Goal: Task Accomplishment & Management: Manage account settings

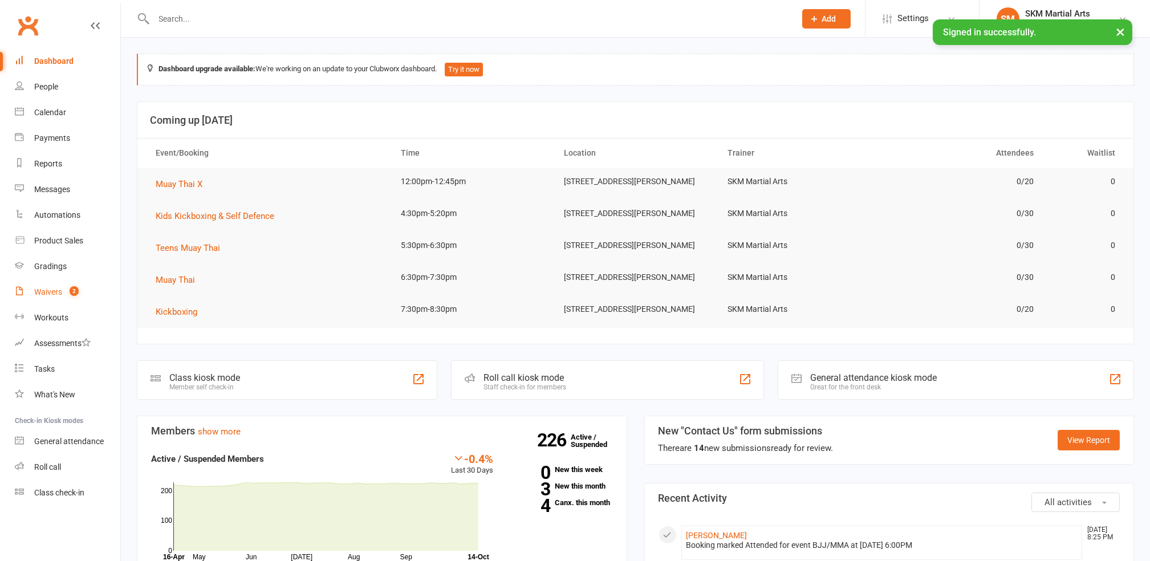
click at [52, 297] on link "Waivers 2" at bounding box center [68, 292] width 106 height 26
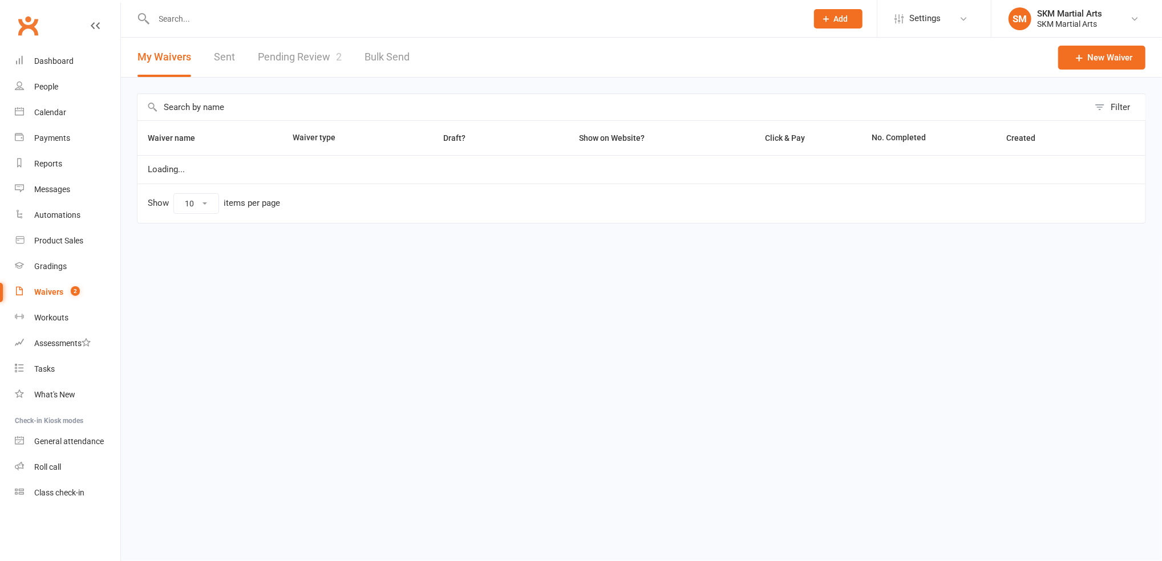
select select "25"
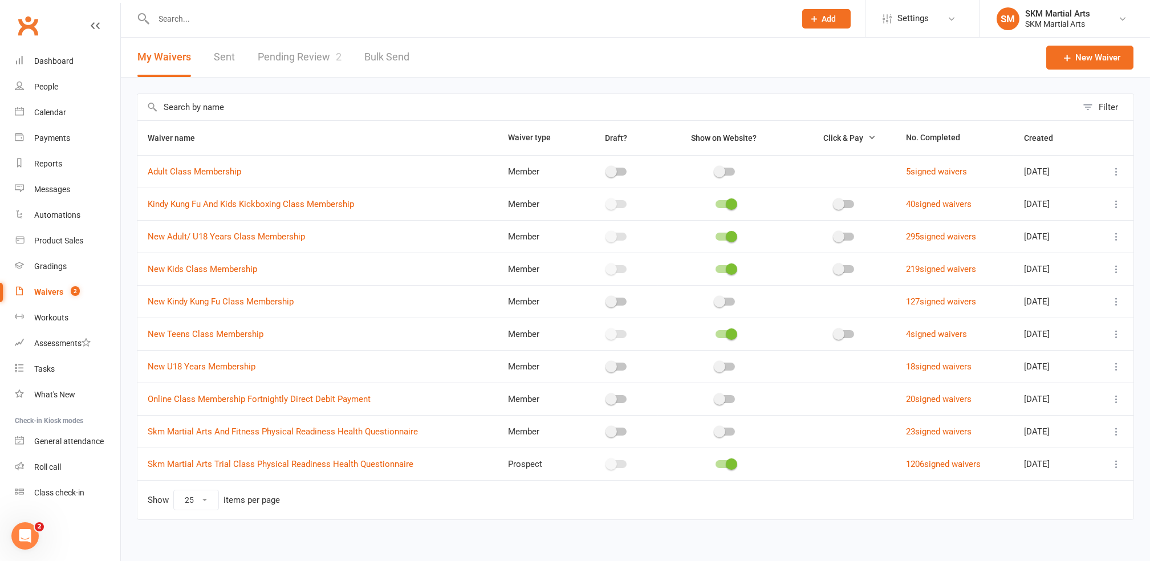
click at [283, 54] on link "Pending Review 2" at bounding box center [300, 57] width 84 height 39
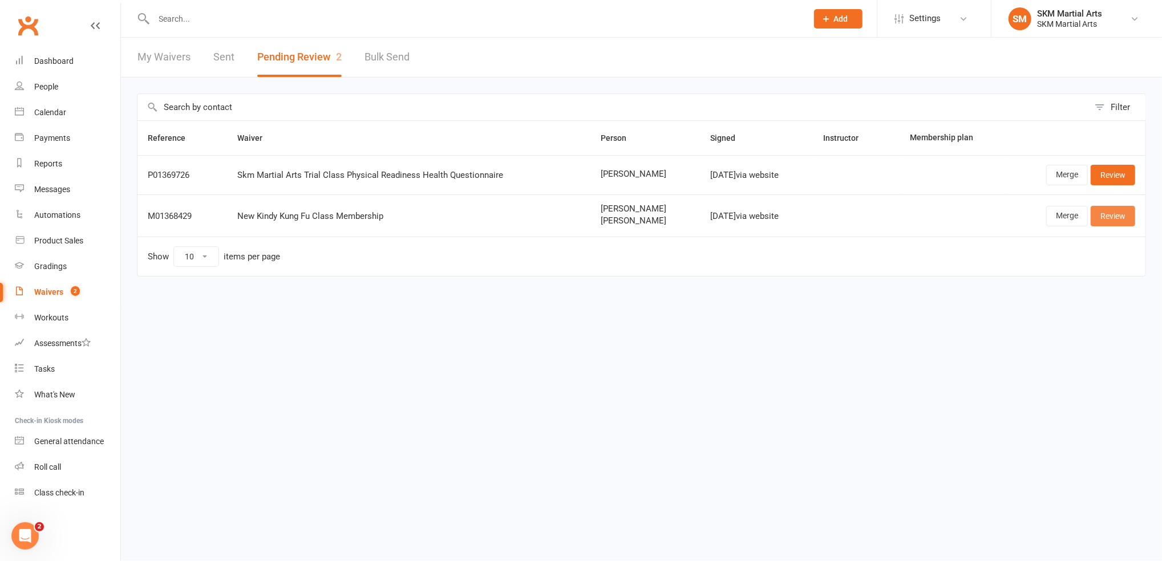
click at [1116, 218] on link "Review" at bounding box center [1113, 216] width 44 height 21
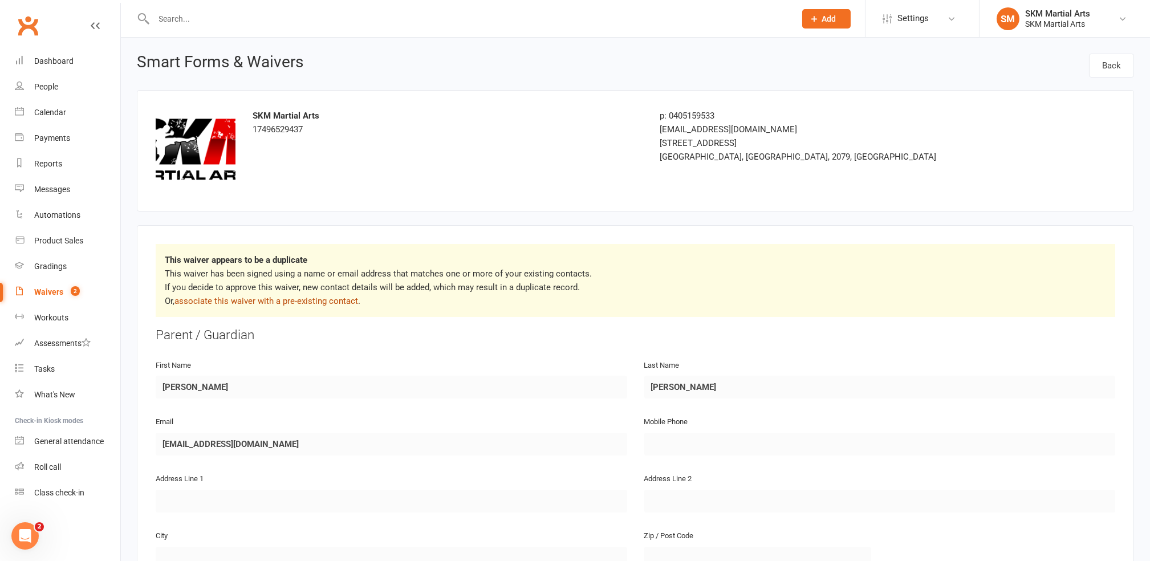
click at [327, 300] on link "associate this waiver with a pre-existing contact" at bounding box center [267, 301] width 184 height 10
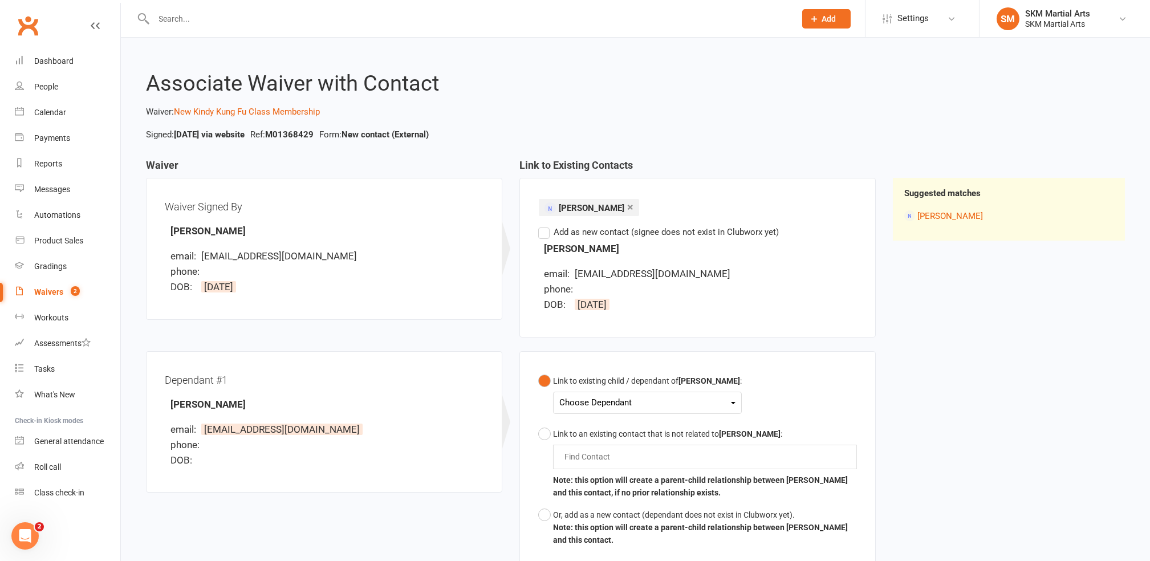
click at [585, 399] on div "Choose Dependant" at bounding box center [648, 402] width 176 height 15
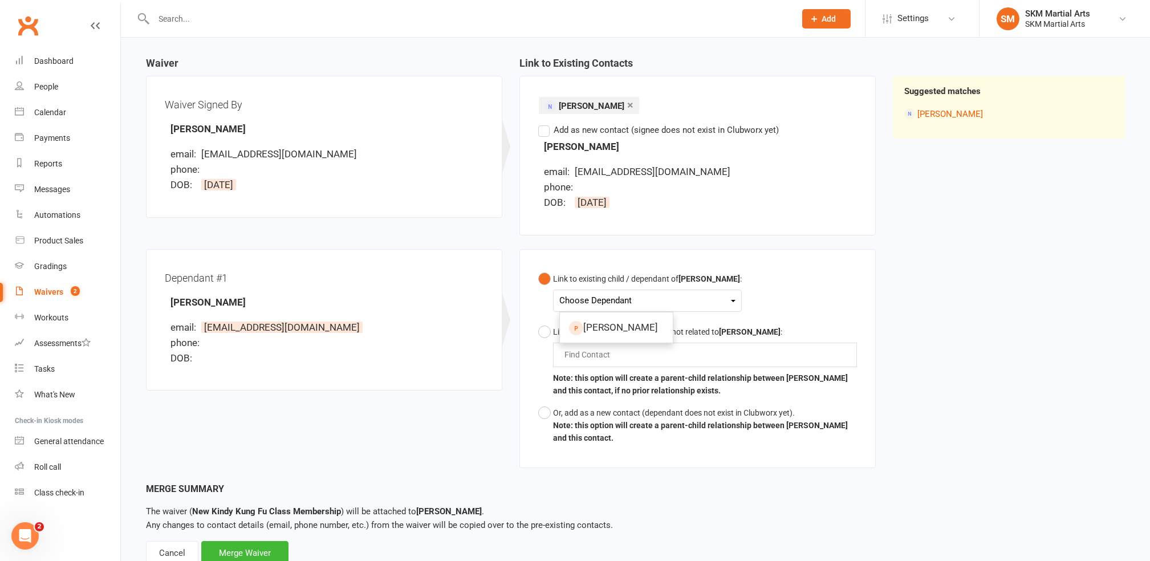
scroll to position [141, 0]
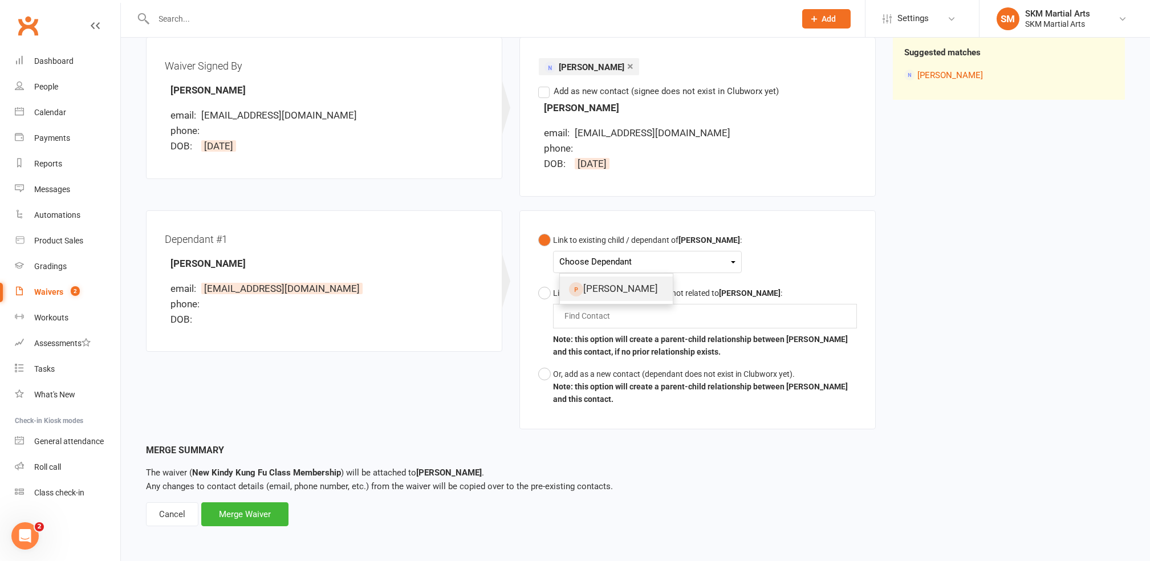
click at [586, 291] on link "[PERSON_NAME]" at bounding box center [616, 289] width 113 height 25
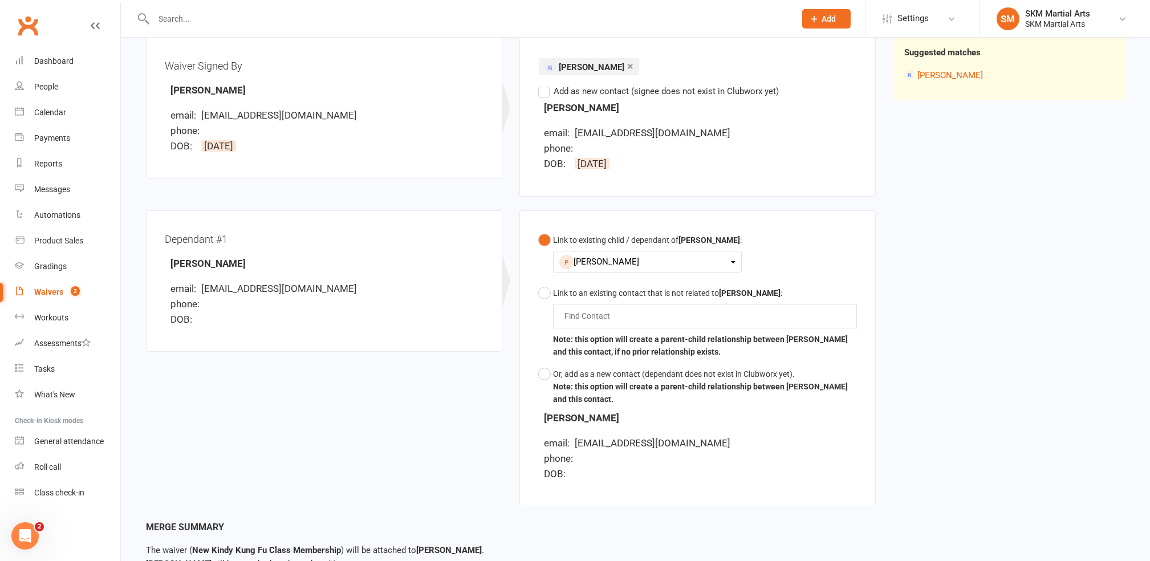
scroll to position [232, 0]
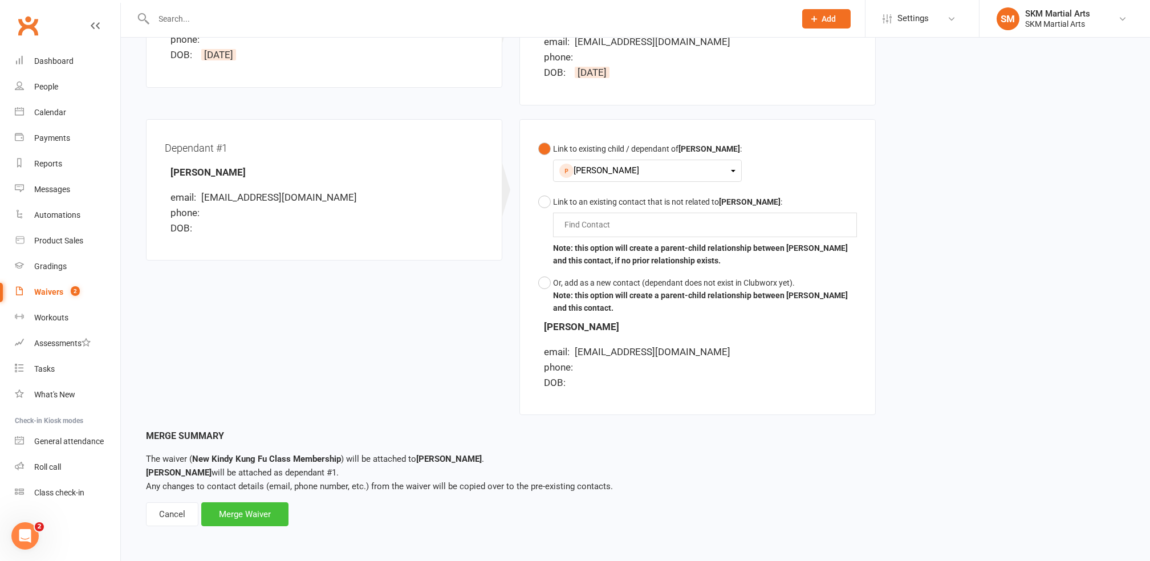
click at [262, 509] on div "Merge Waiver" at bounding box center [244, 514] width 87 height 24
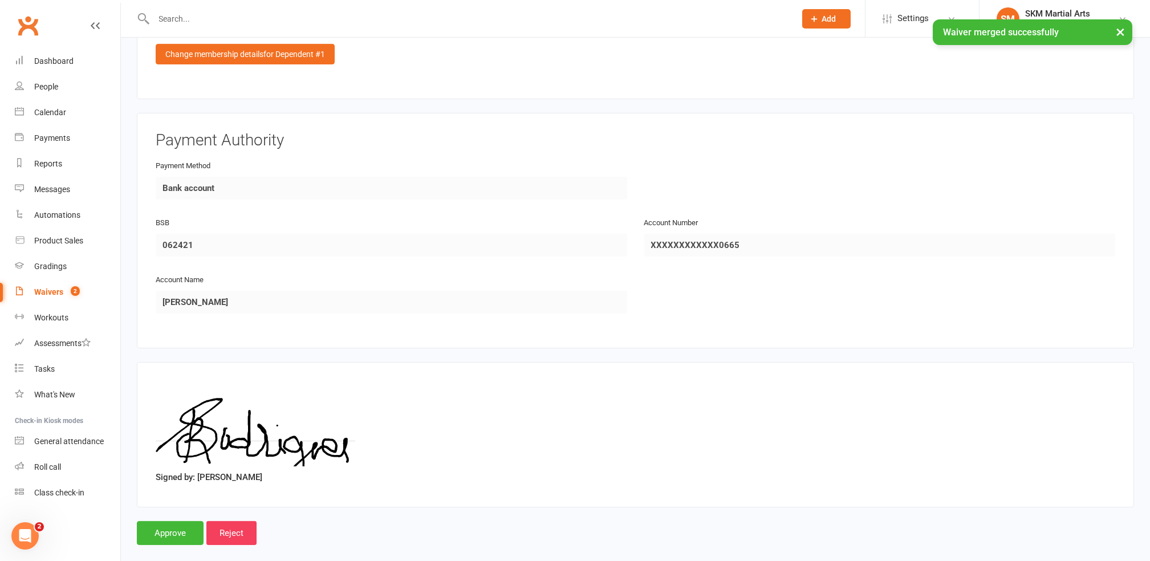
scroll to position [945, 0]
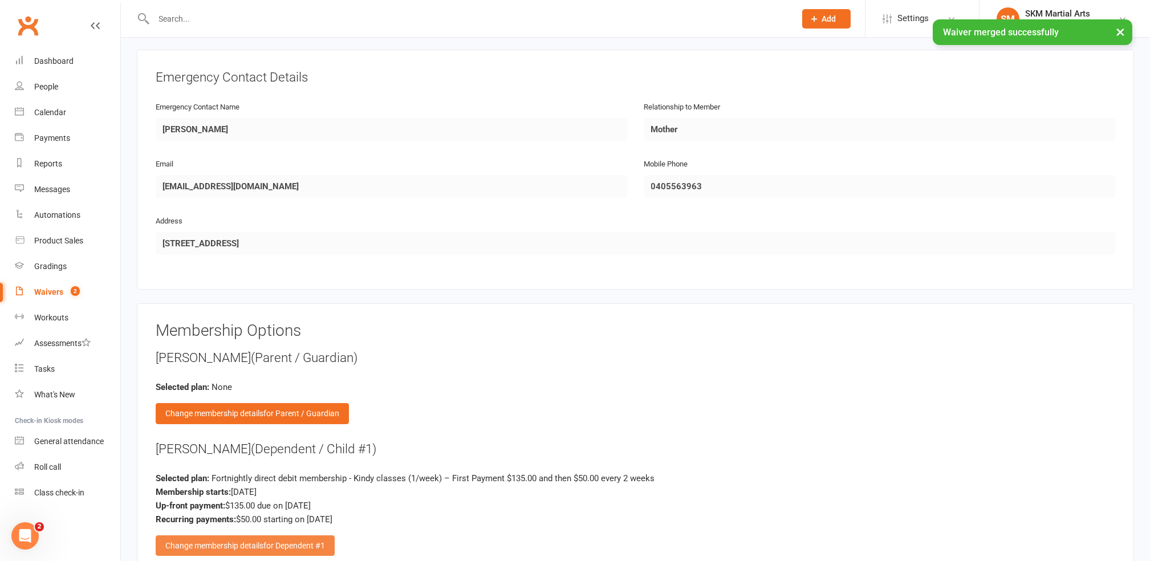
click at [236, 536] on div "Change membership details for Dependent #1" at bounding box center [245, 546] width 179 height 21
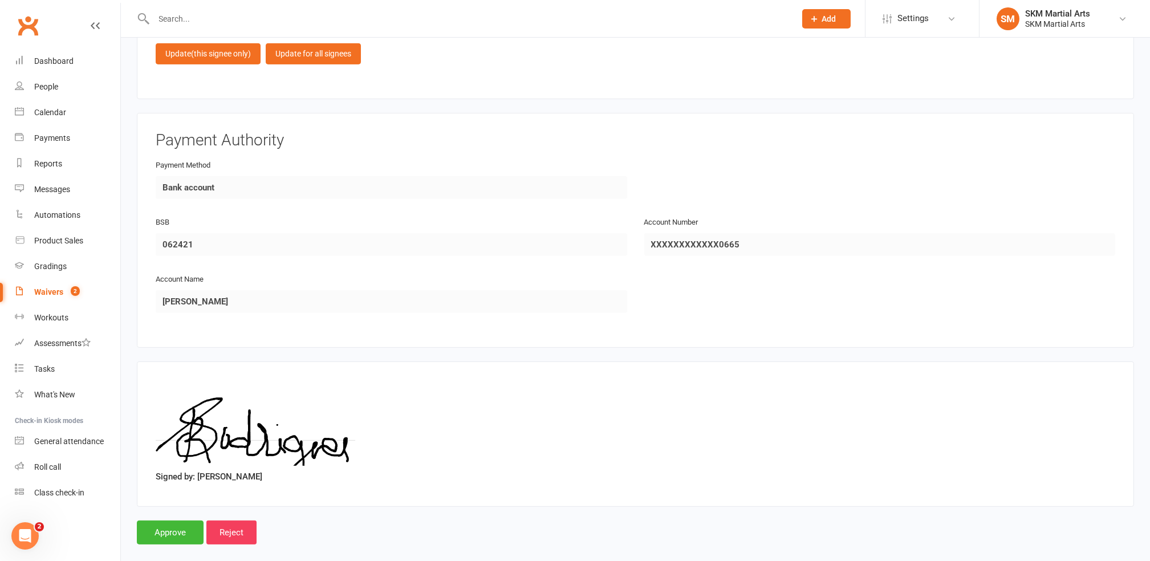
scroll to position [1719, 0]
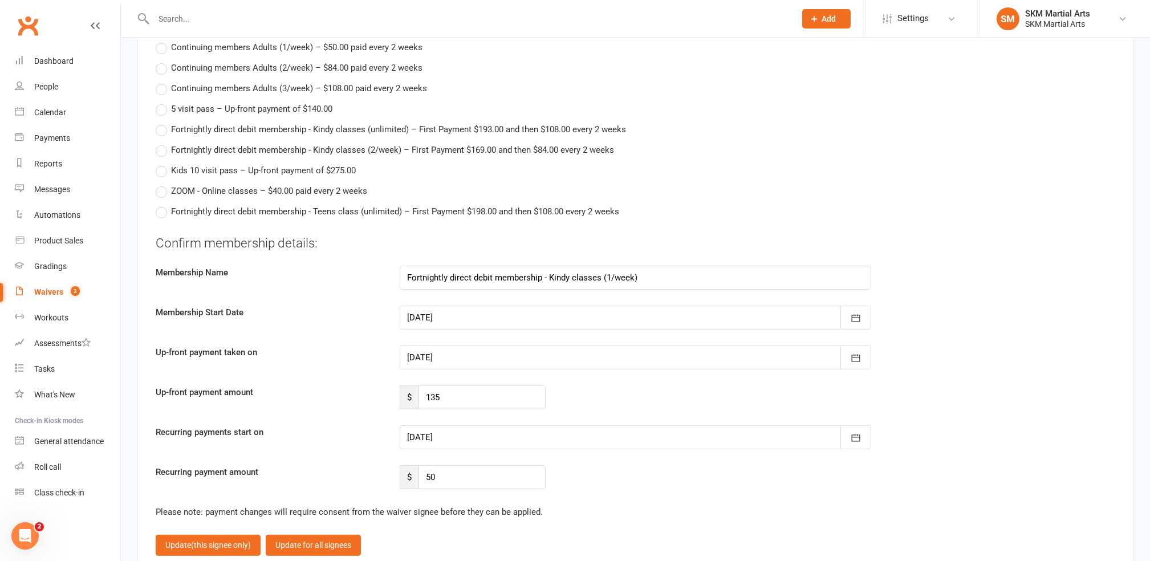
click at [485, 346] on div at bounding box center [636, 358] width 472 height 24
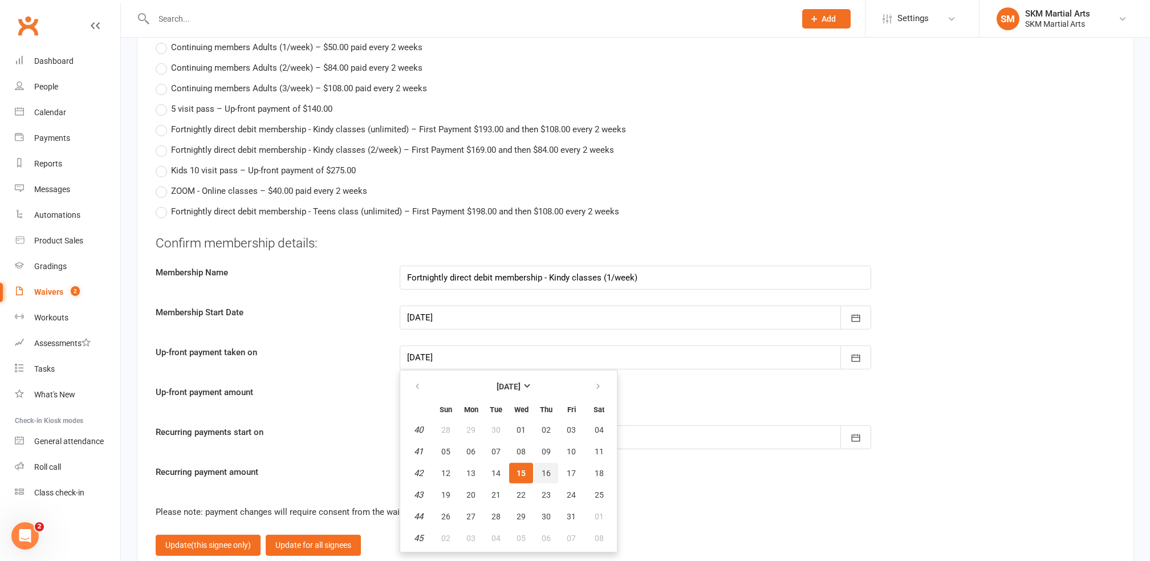
click at [546, 469] on span "16" at bounding box center [546, 473] width 9 height 9
type input "[DATE]"
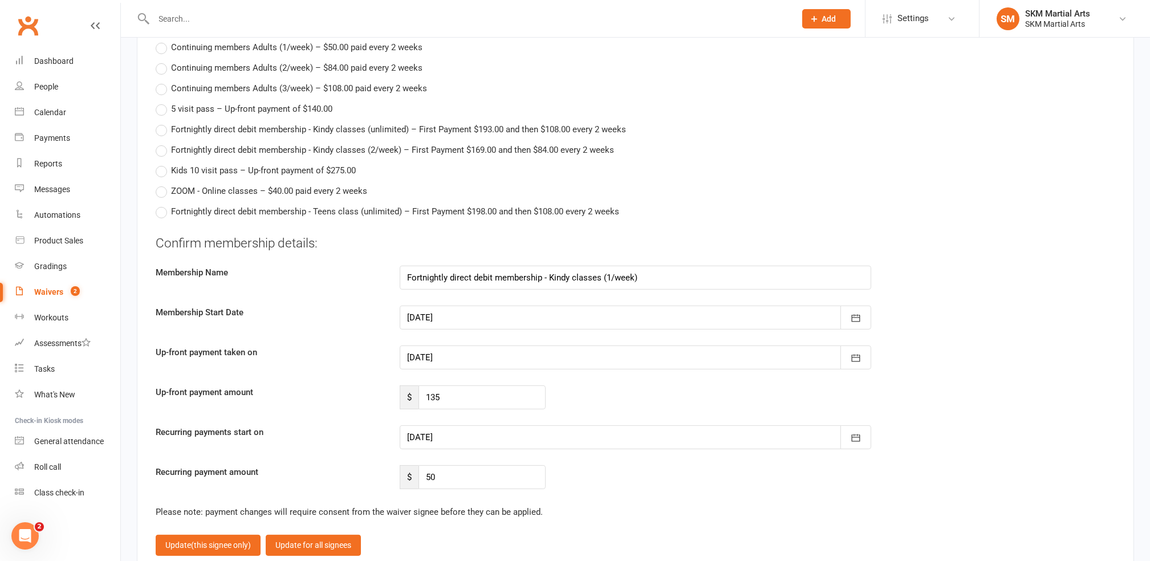
click at [476, 425] on div at bounding box center [636, 437] width 472 height 24
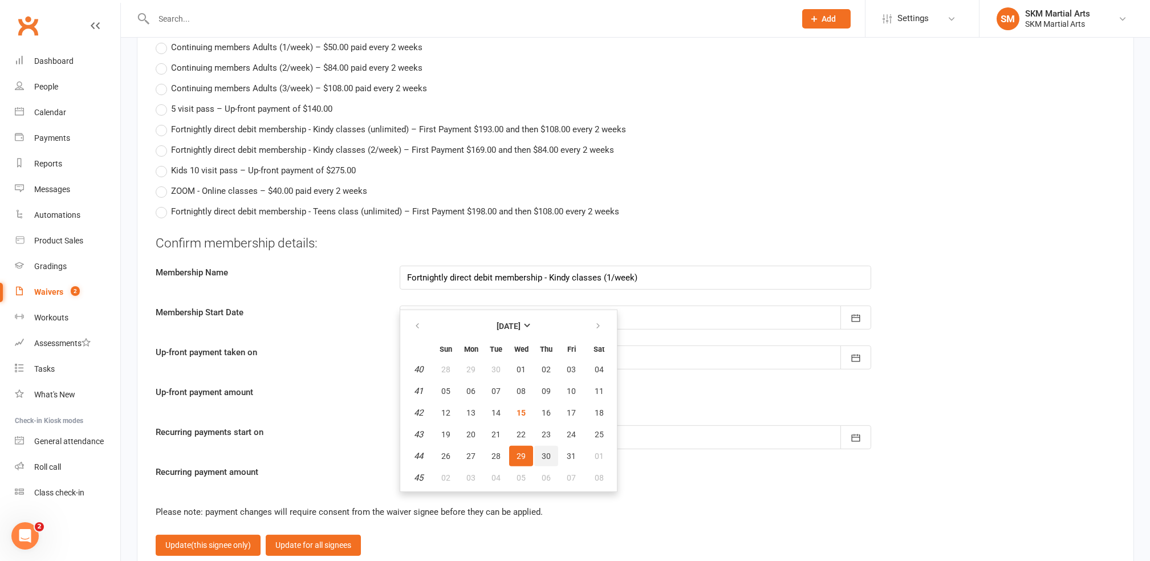
click at [542, 452] on span "30" at bounding box center [546, 456] width 9 height 9
type input "[DATE]"
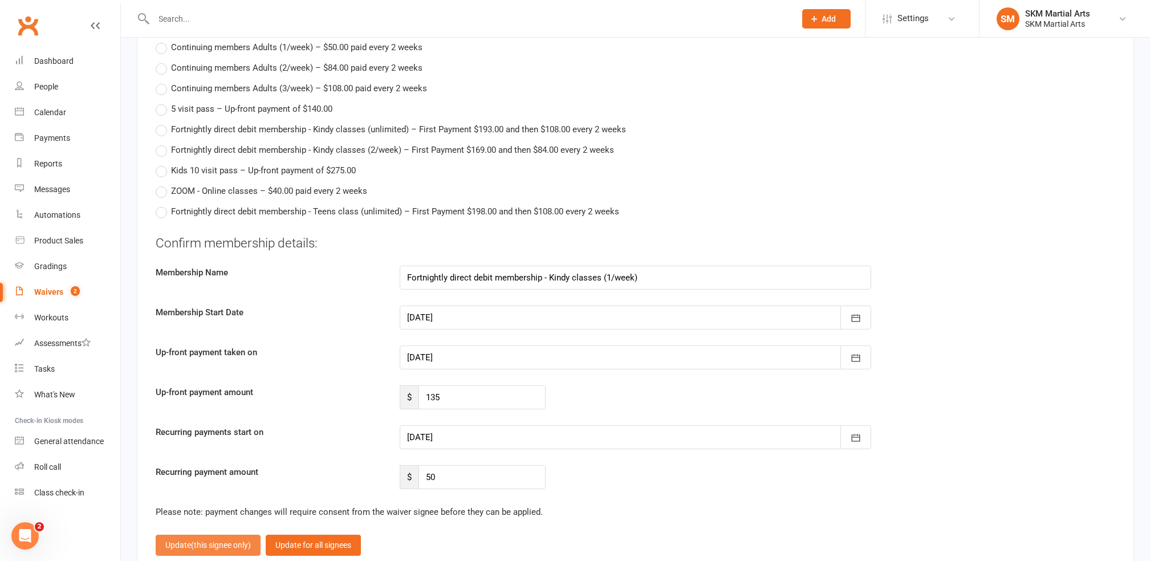
click at [211, 541] on span "(this signee only)" at bounding box center [221, 545] width 60 height 9
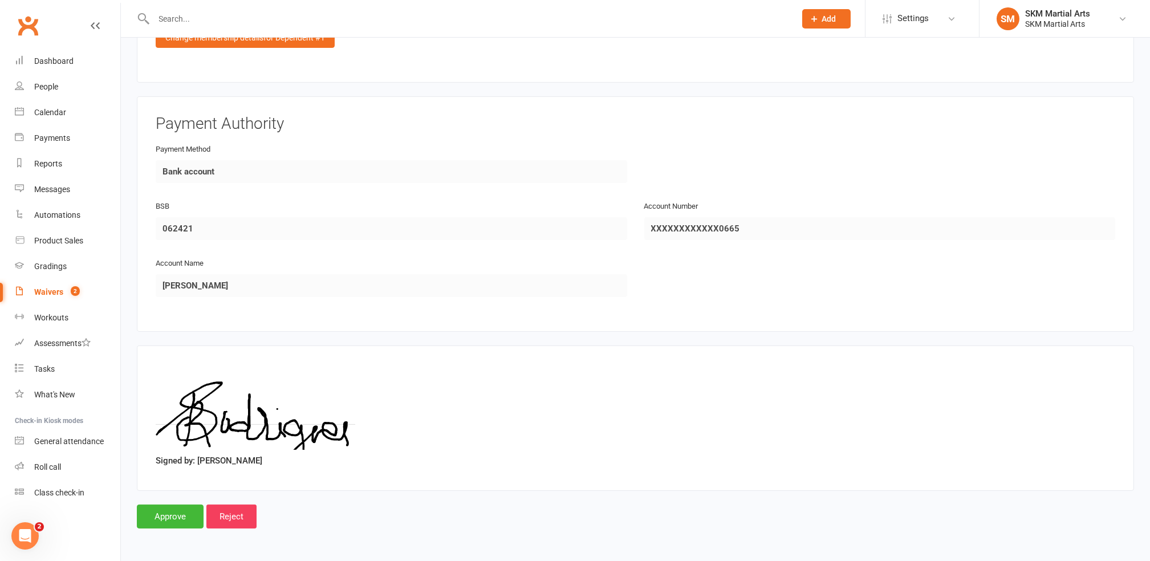
scroll to position [1437, 0]
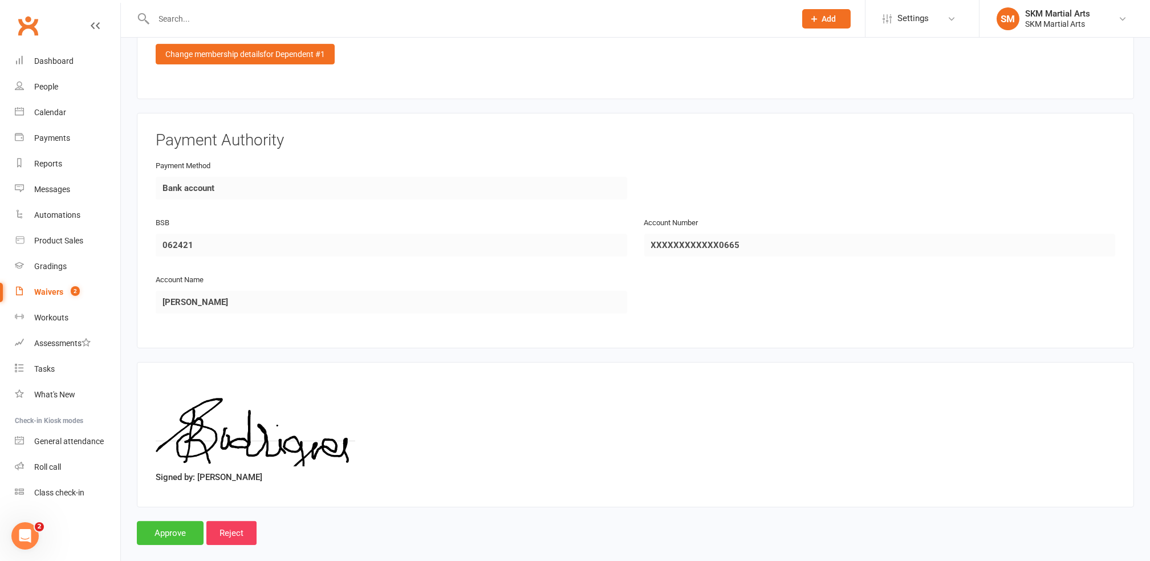
click at [183, 521] on input "Approve" at bounding box center [170, 533] width 67 height 24
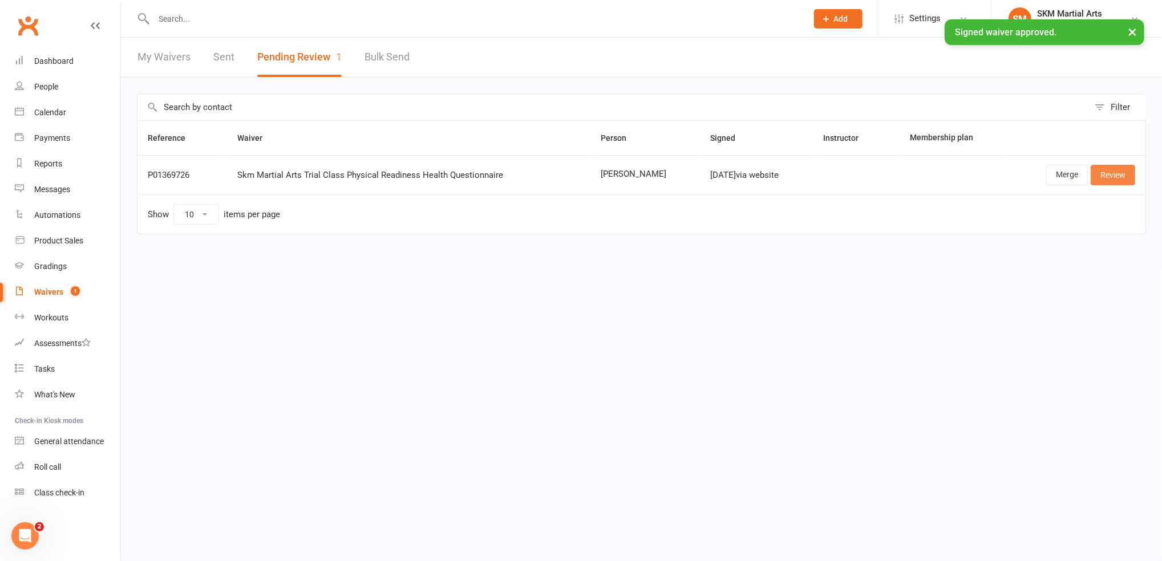
click at [1120, 178] on link "Review" at bounding box center [1113, 175] width 44 height 21
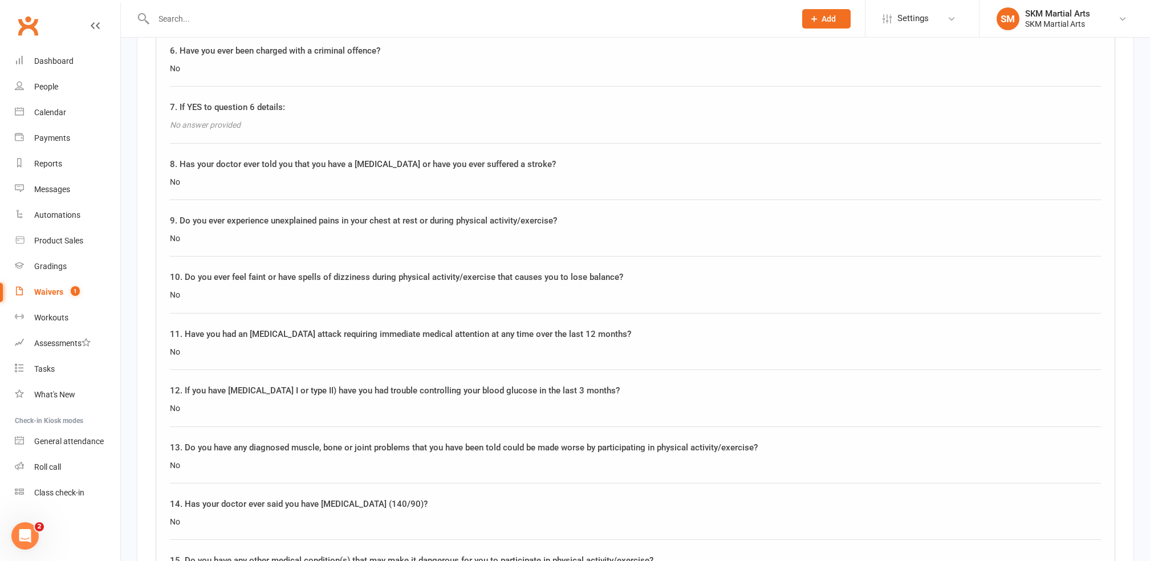
scroll to position [1612, 0]
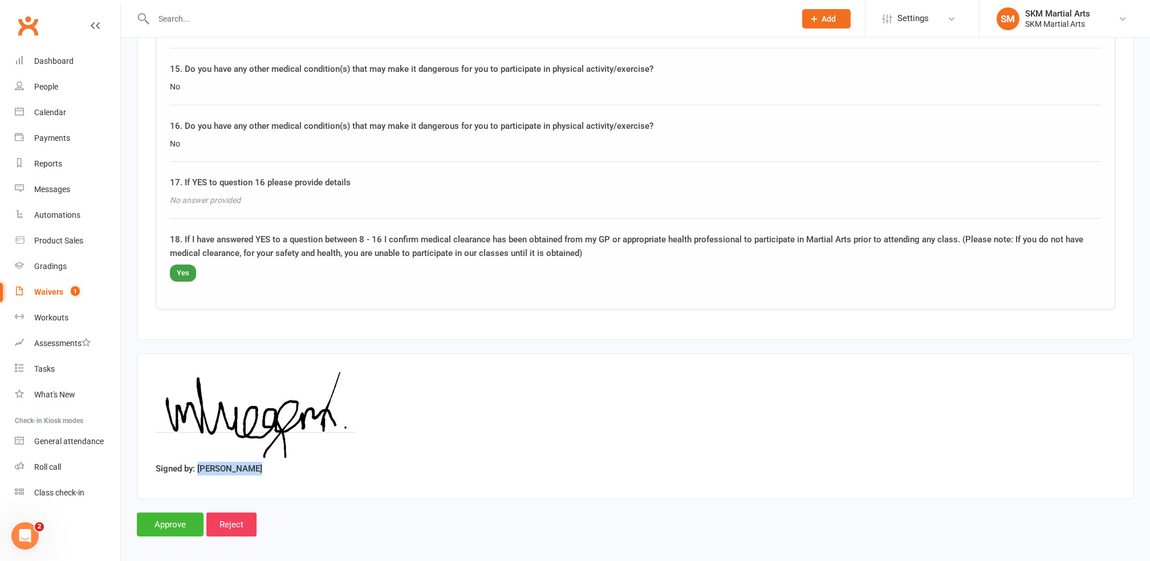
drag, startPoint x: 257, startPoint y: 460, endPoint x: 201, endPoint y: 464, distance: 56.1
click at [201, 464] on div "Signed by: [PERSON_NAME]" at bounding box center [636, 426] width 960 height 108
copy label "[PERSON_NAME]"
click at [163, 513] on input "Approve" at bounding box center [170, 525] width 67 height 24
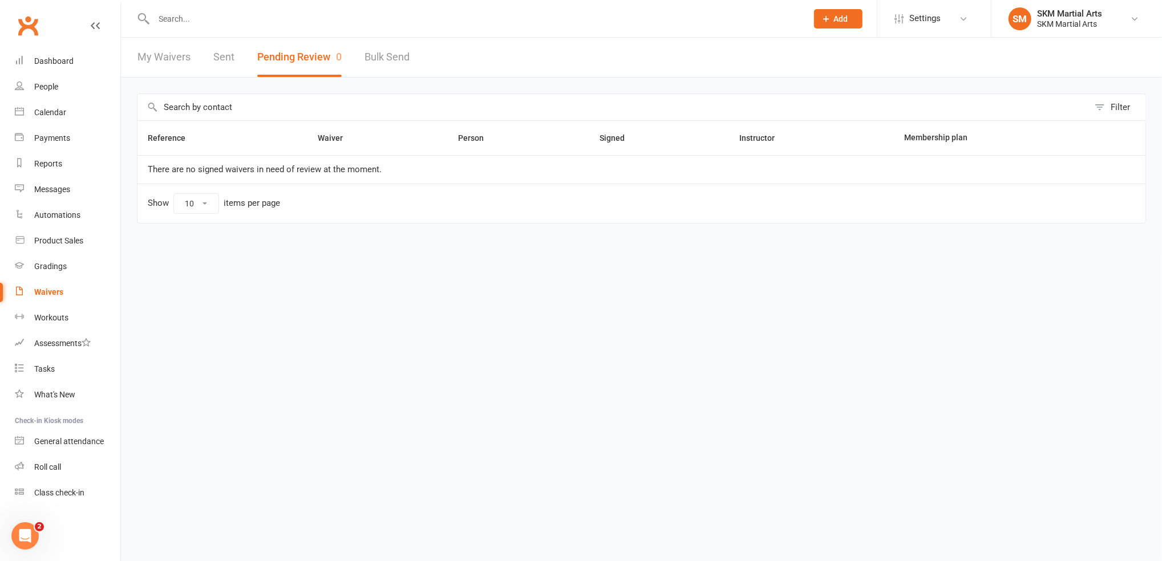
click at [224, 17] on input "text" at bounding box center [475, 19] width 649 height 16
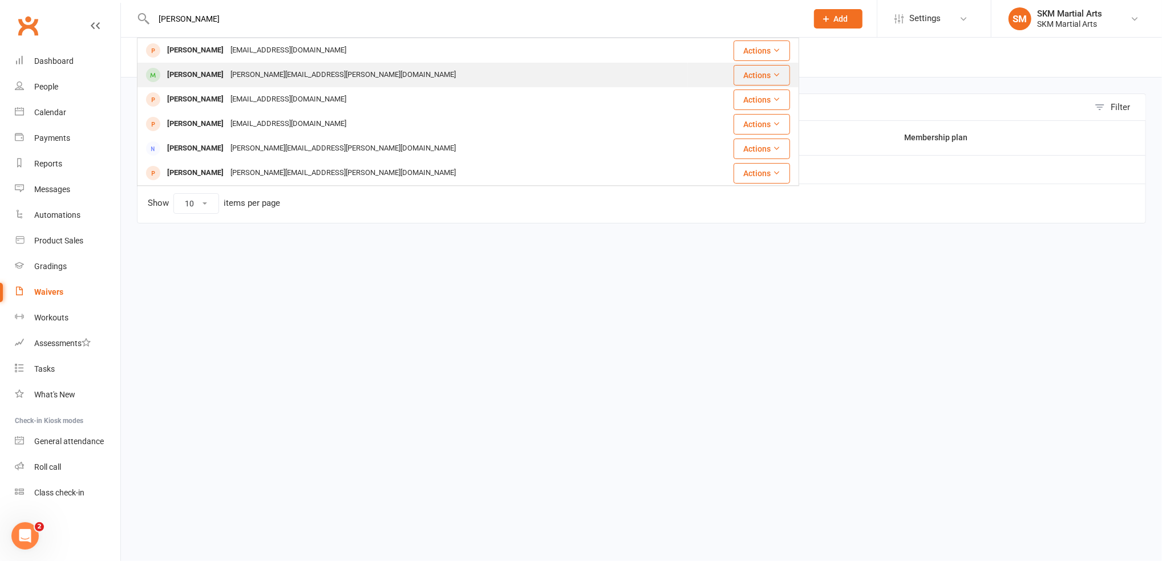
type input "[PERSON_NAME]"
click at [212, 65] on div "[PERSON_NAME] [PERSON_NAME][EMAIL_ADDRESS][PERSON_NAME][DOMAIN_NAME]" at bounding box center [412, 74] width 549 height 23
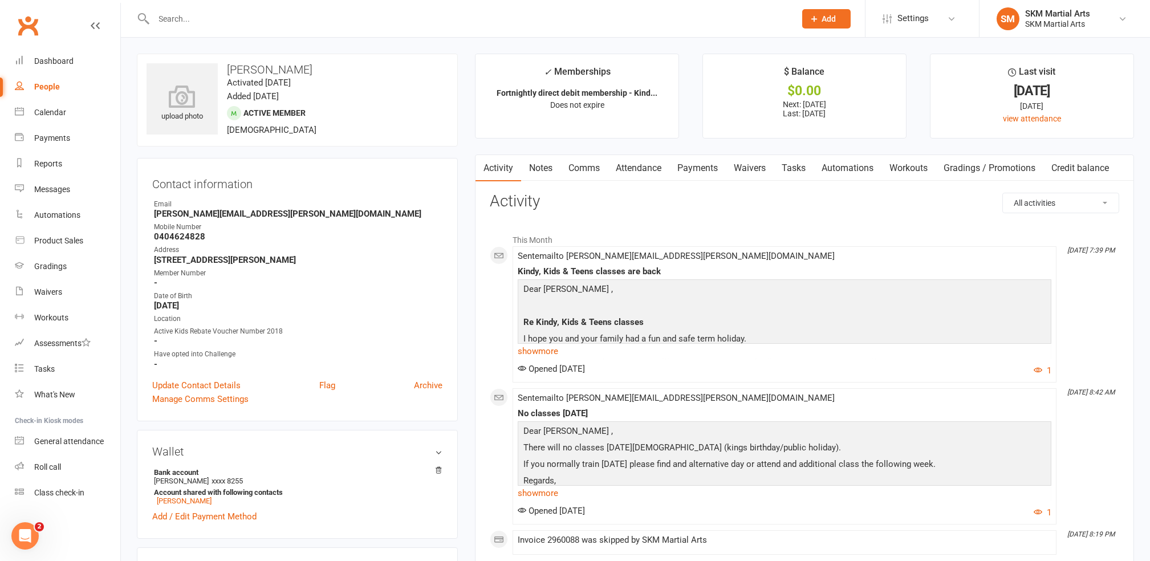
click at [692, 164] on link "Payments" at bounding box center [698, 168] width 56 height 26
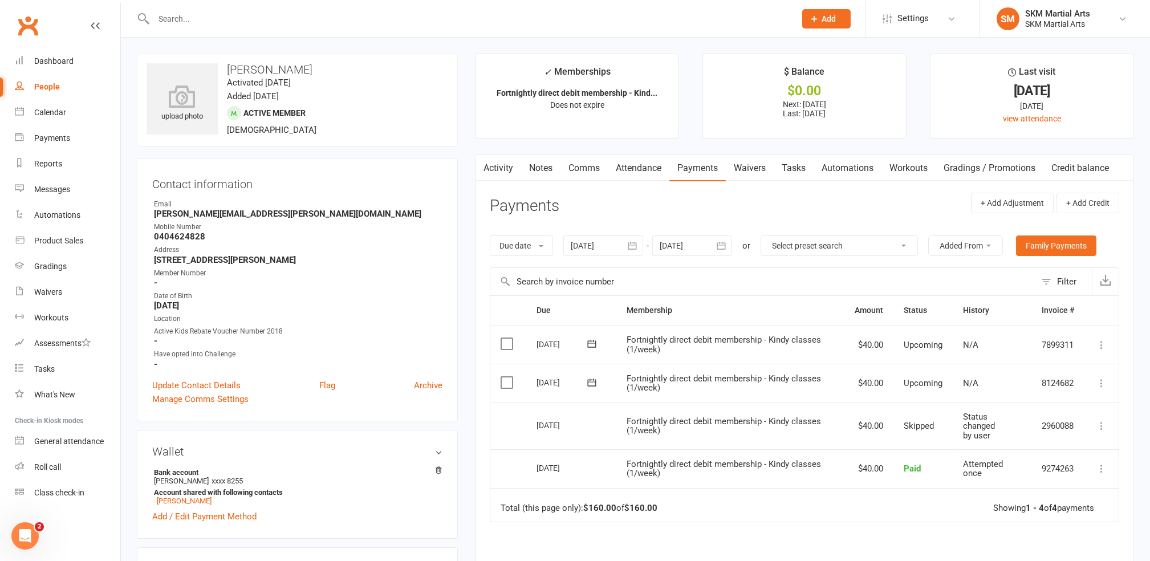
click at [208, 25] on input "text" at bounding box center [470, 19] width 638 height 16
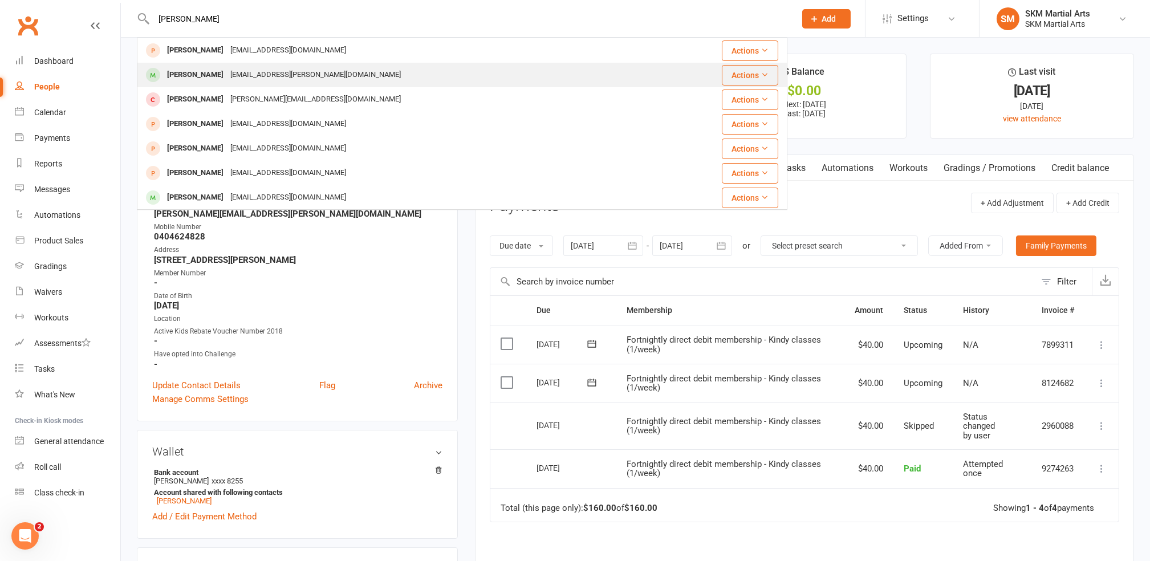
type input "[PERSON_NAME]"
click at [227, 74] on div "[PERSON_NAME]" at bounding box center [195, 75] width 63 height 17
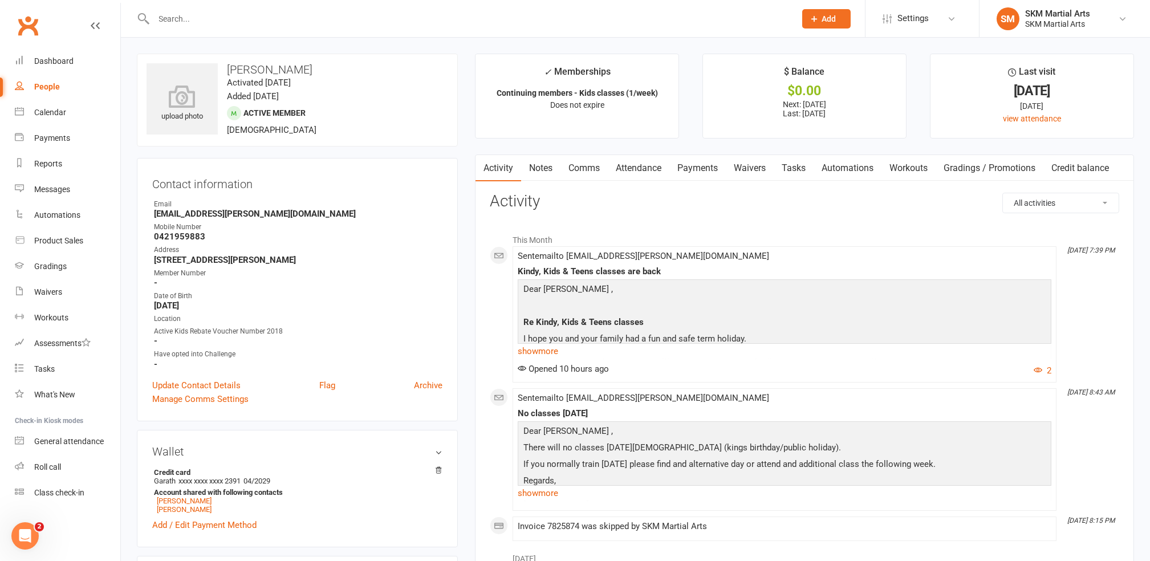
click at [717, 170] on link "Payments" at bounding box center [698, 168] width 56 height 26
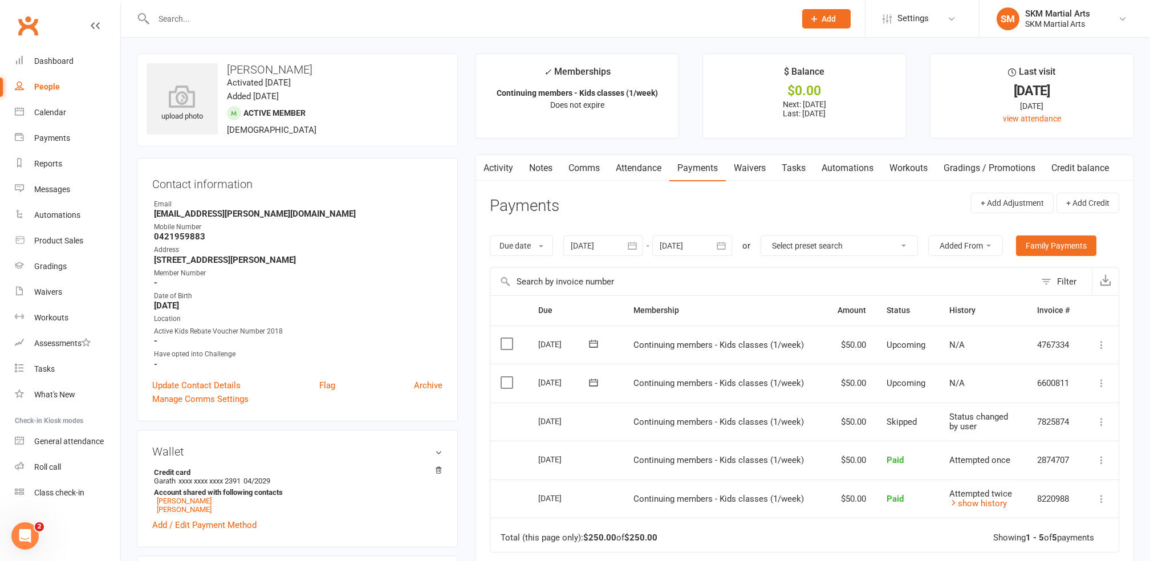
click at [1100, 380] on icon at bounding box center [1101, 383] width 11 height 11
click at [1015, 468] on link "Skip" at bounding box center [1041, 474] width 135 height 23
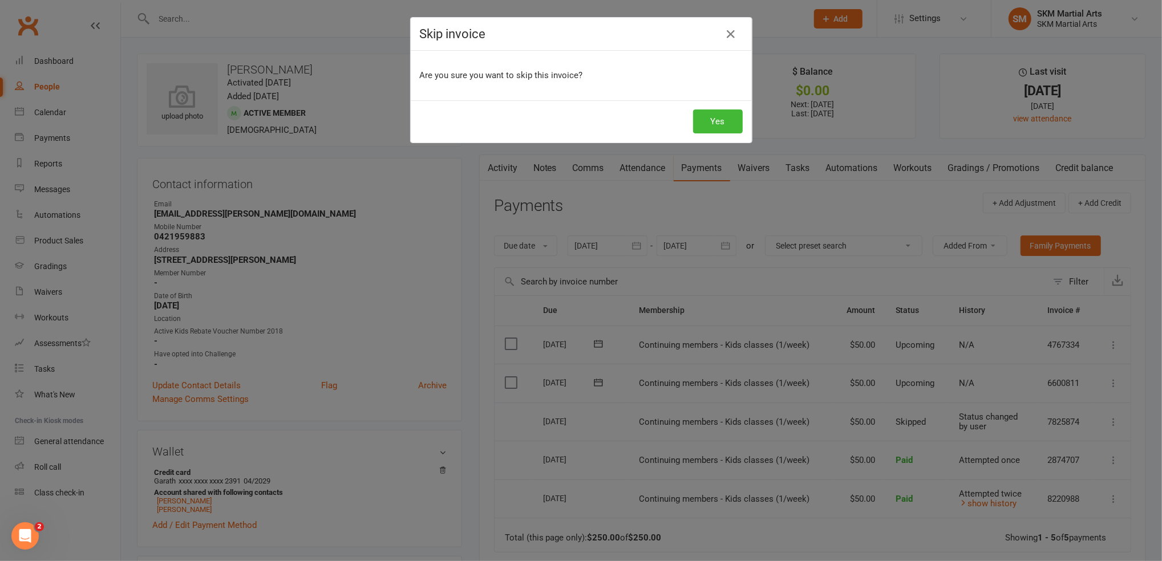
click at [767, 125] on div "Skip invoice Are you sure you want to skip this invoice? Yes" at bounding box center [581, 280] width 1162 height 561
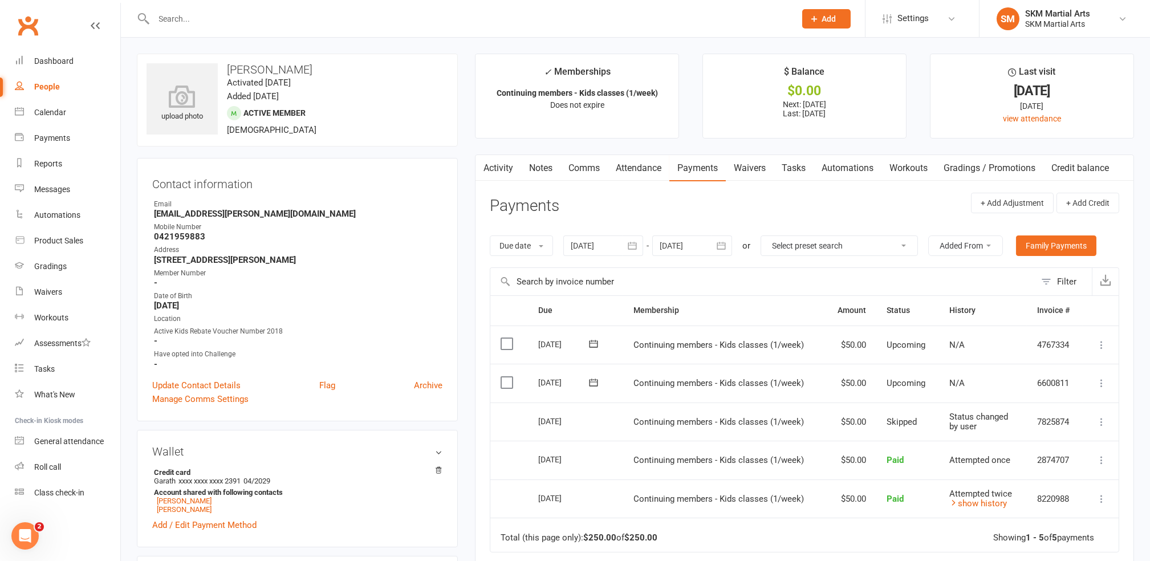
click at [1101, 383] on icon at bounding box center [1101, 383] width 11 height 11
click at [1007, 472] on link "Skip" at bounding box center [1041, 474] width 135 height 23
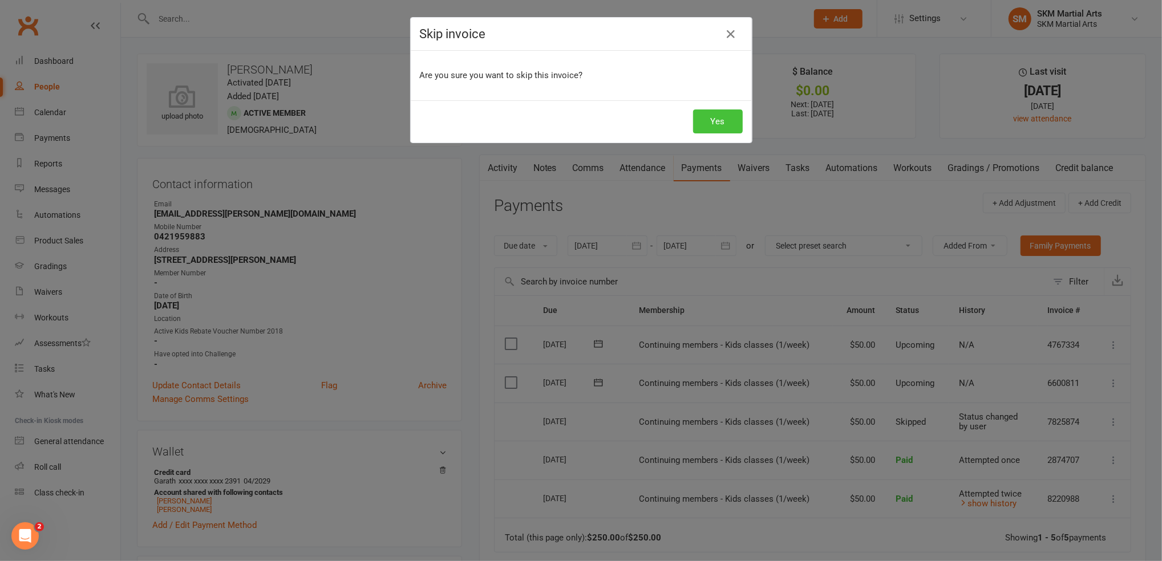
click at [716, 120] on button "Yes" at bounding box center [718, 122] width 50 height 24
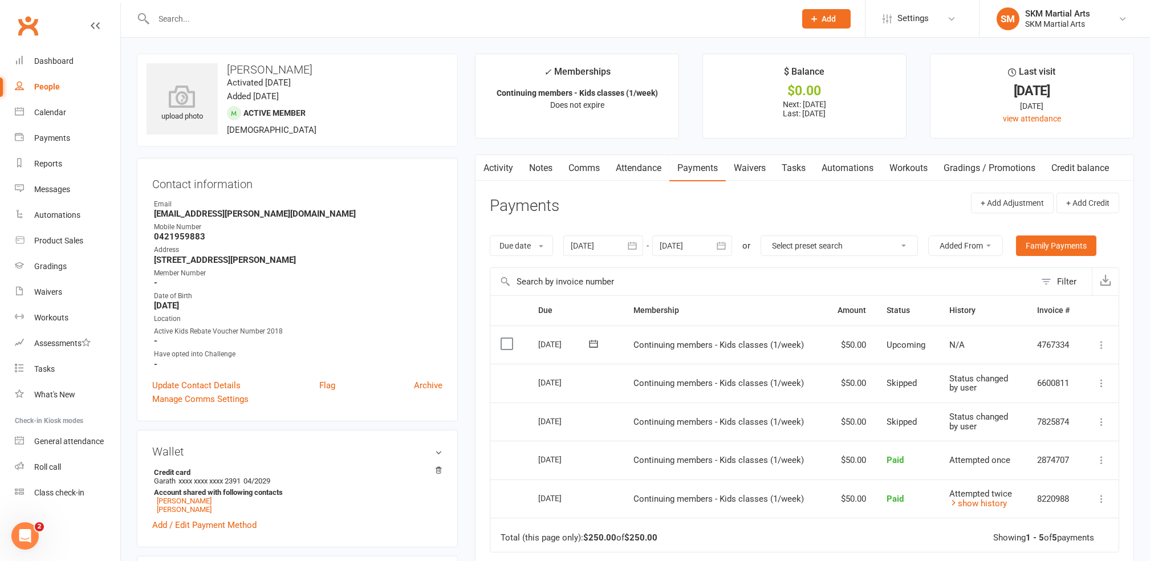
click at [239, 23] on input "text" at bounding box center [470, 19] width 638 height 16
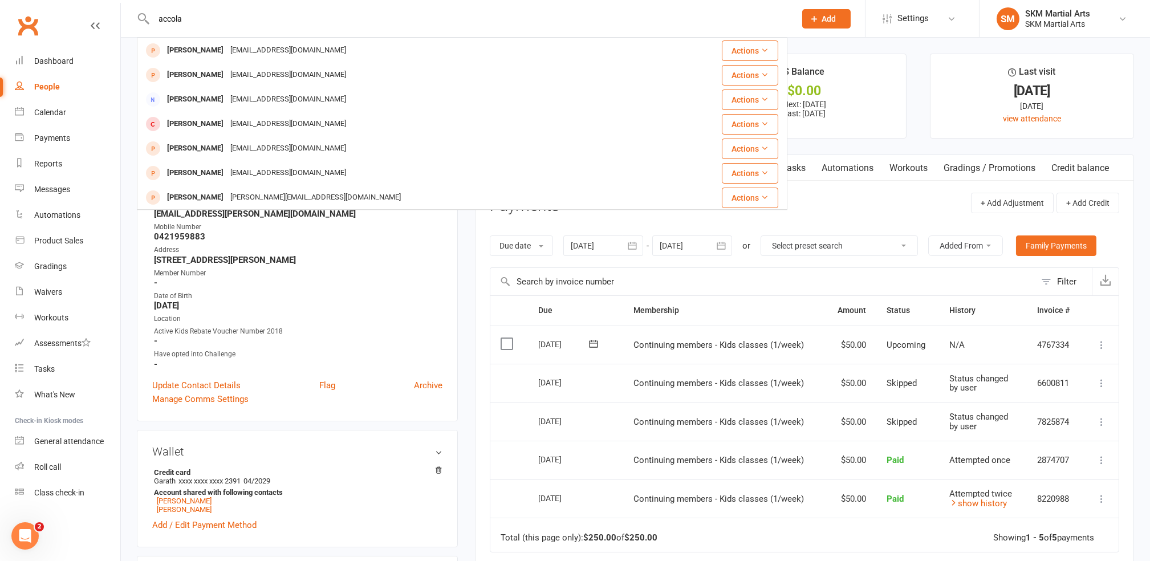
type input "accola"
click at [369, 243] on ul "Owner Email [EMAIL_ADDRESS][PERSON_NAME][DOMAIN_NAME] Mobile Number [PHONE_NUMB…" at bounding box center [297, 284] width 290 height 171
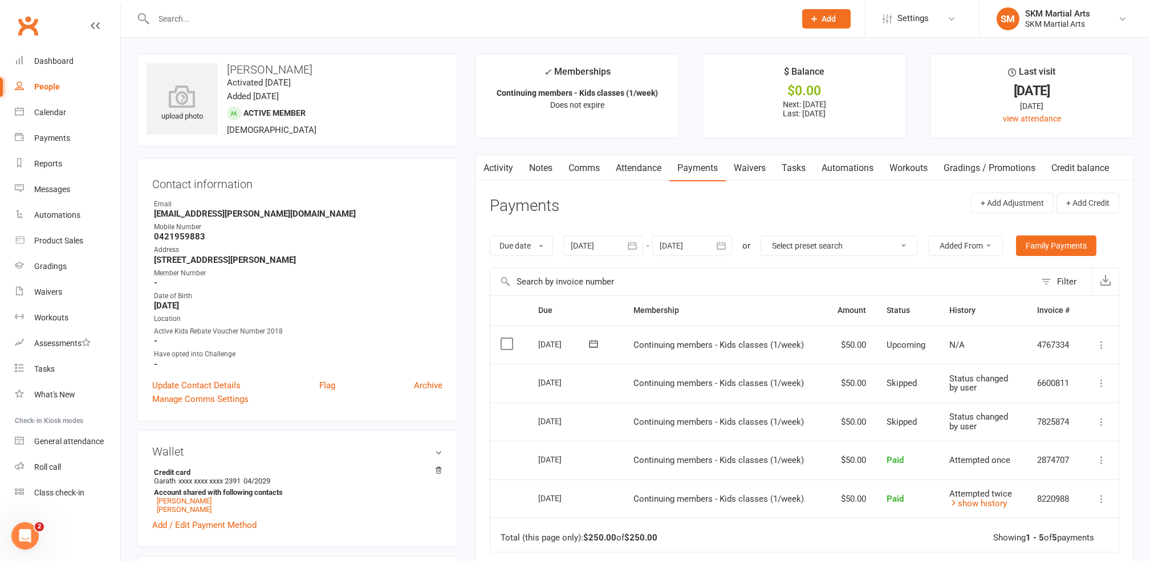
click at [265, 12] on input "text" at bounding box center [470, 19] width 638 height 16
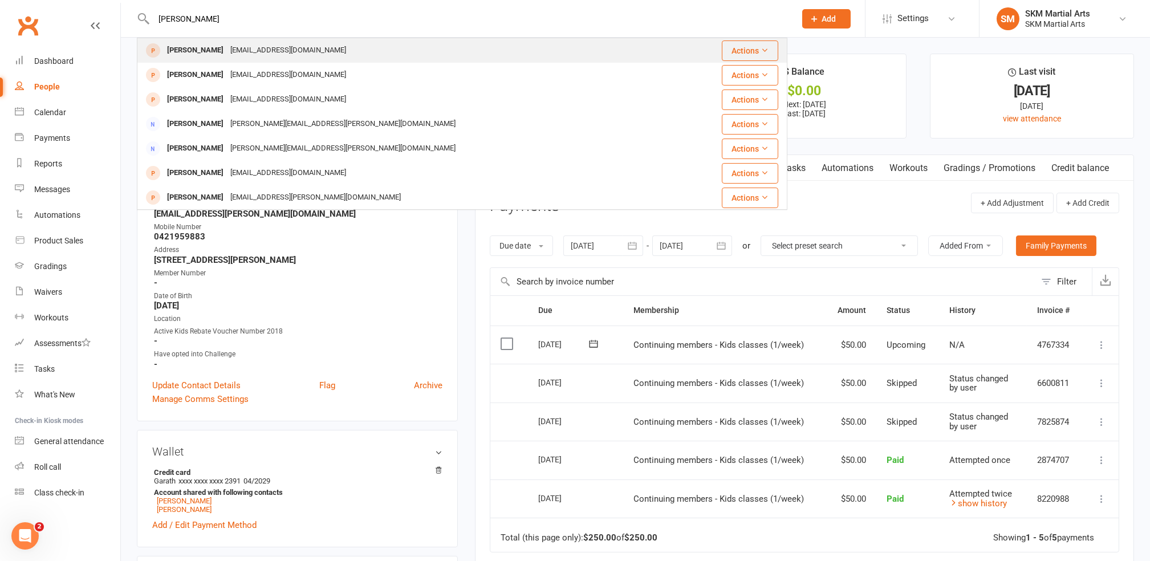
type input "[PERSON_NAME]"
click at [259, 48] on div "[EMAIL_ADDRESS][DOMAIN_NAME]" at bounding box center [288, 50] width 123 height 17
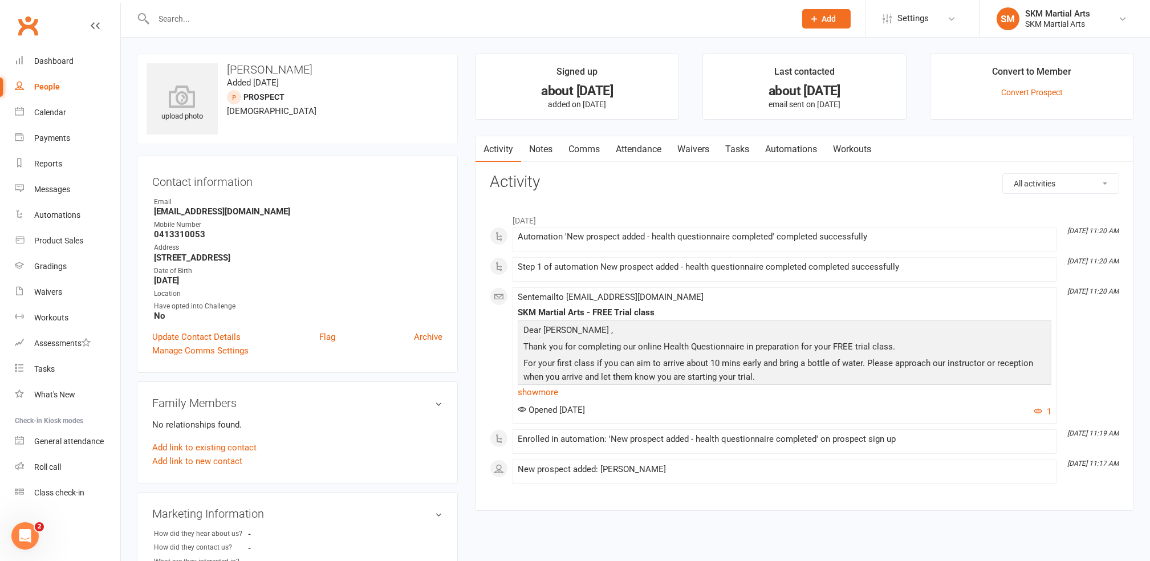
click at [260, 20] on input "text" at bounding box center [470, 19] width 638 height 16
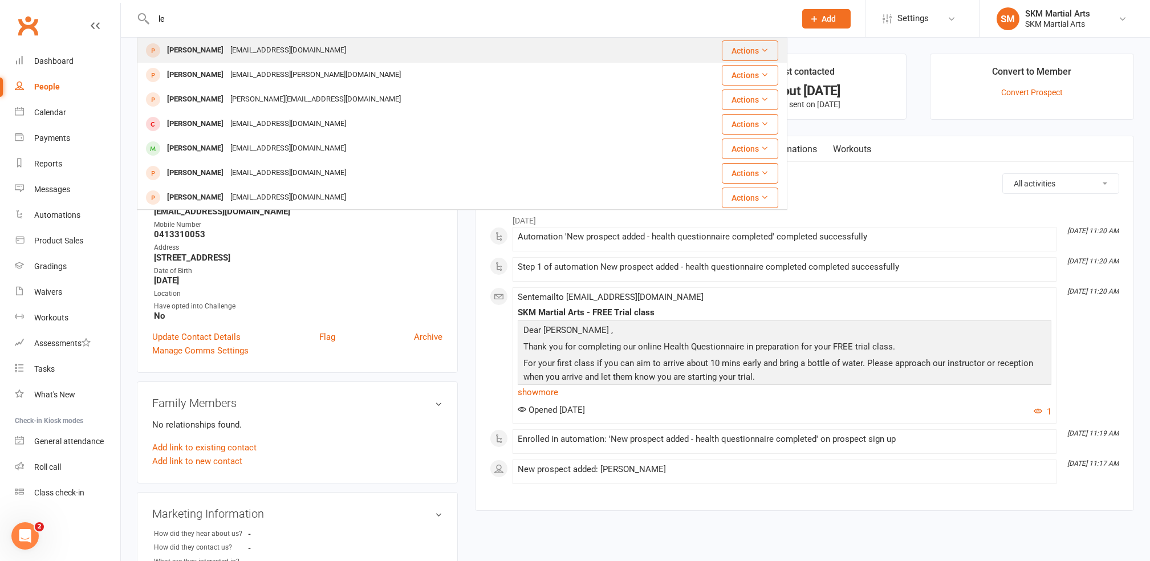
type input "l"
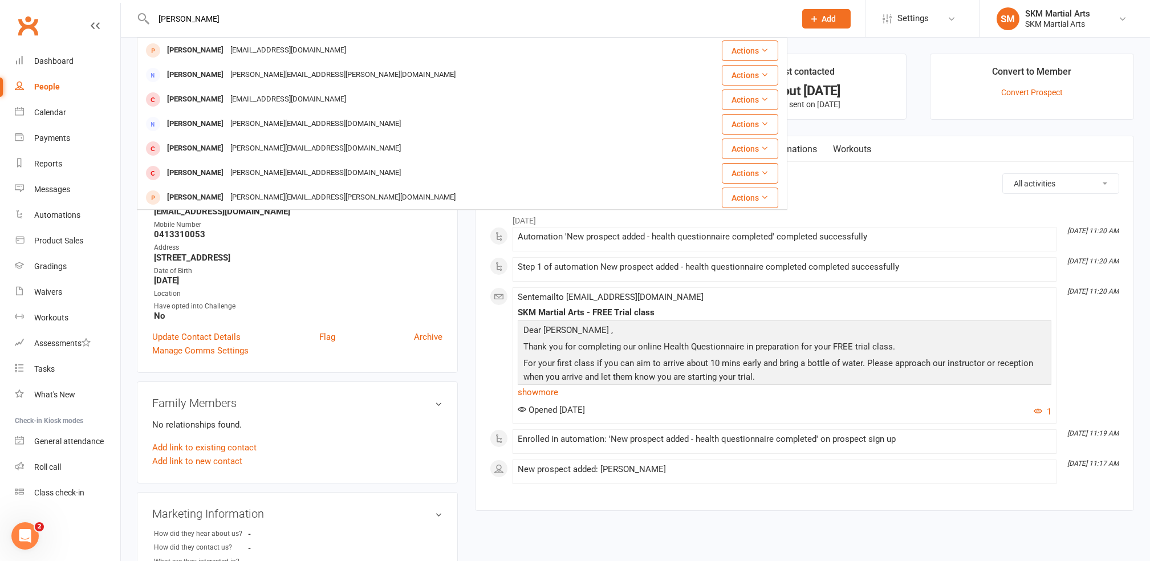
type input "[PERSON_NAME]"
